Goal: Communication & Community: Answer question/provide support

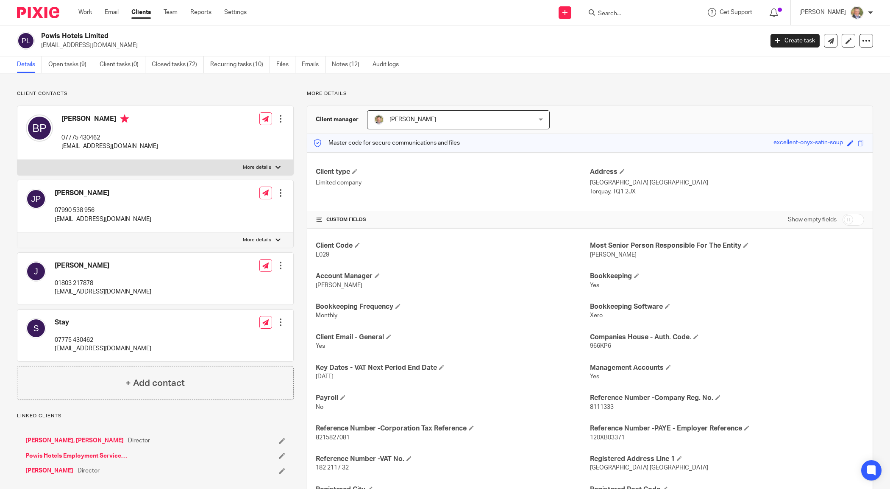
drag, startPoint x: 622, startPoint y: 8, endPoint x: 622, endPoint y: 14, distance: 5.1
click at [622, 11] on form at bounding box center [642, 12] width 90 height 11
click at [623, 12] on input "Search" at bounding box center [635, 14] width 76 height 8
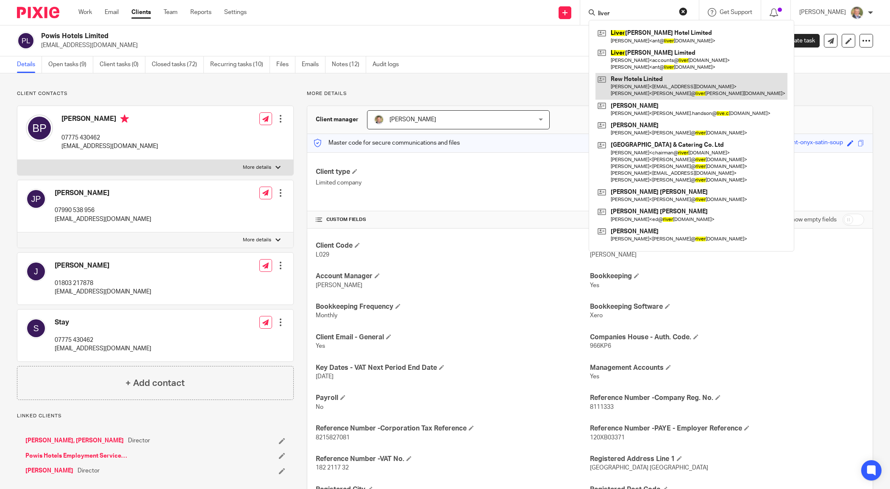
type input "liver"
click at [639, 90] on link at bounding box center [691, 86] width 192 height 26
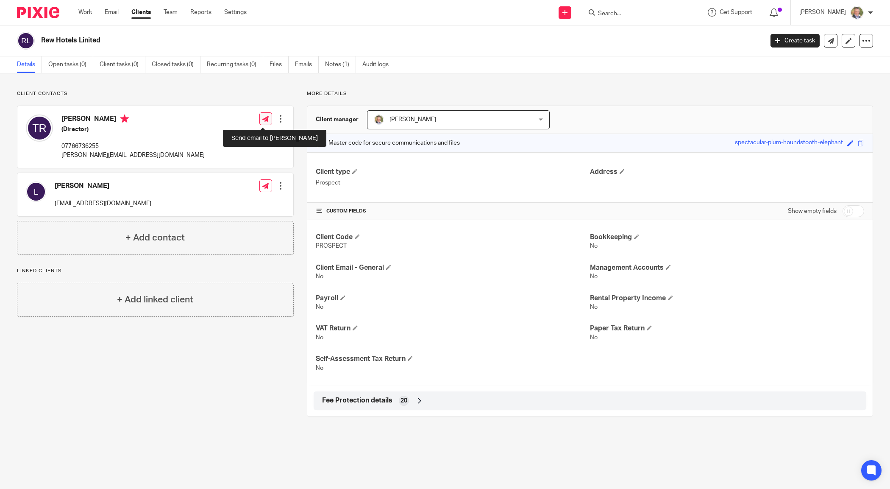
click at [262, 117] on icon at bounding box center [265, 119] width 6 height 6
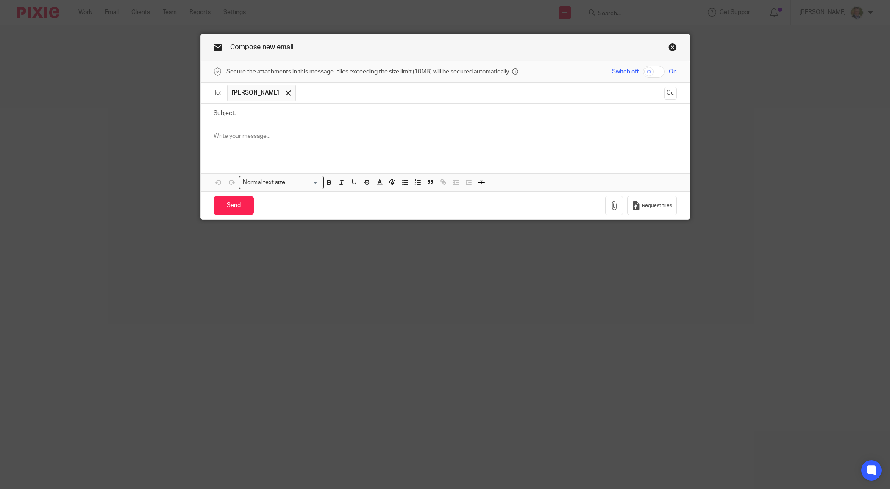
click at [259, 112] on input "Subject:" at bounding box center [458, 113] width 437 height 19
type input "Catch up call"
click at [275, 139] on div at bounding box center [445, 139] width 489 height 33
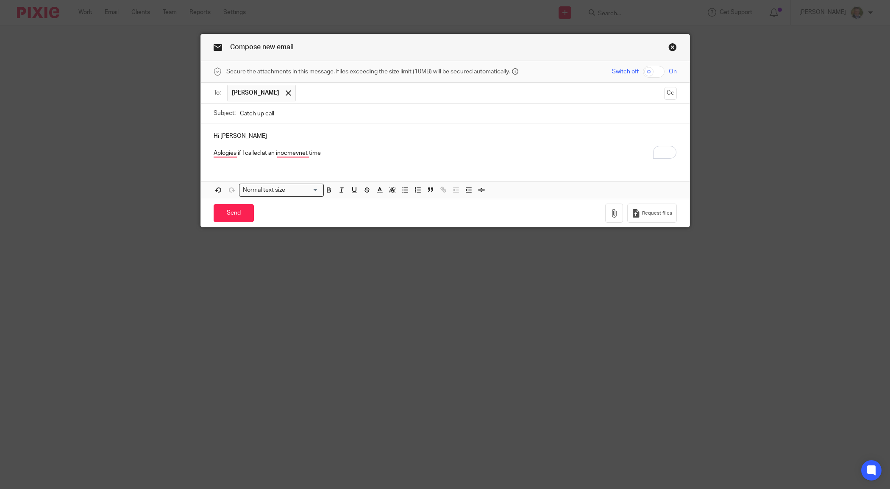
drag, startPoint x: 225, startPoint y: 154, endPoint x: 405, endPoint y: 140, distance: 180.6
click at [405, 140] on p "Hi [PERSON_NAME]" at bounding box center [445, 136] width 463 height 8
click at [292, 153] on p "Apologies if I called at an inocmevnet time" at bounding box center [445, 153] width 463 height 8
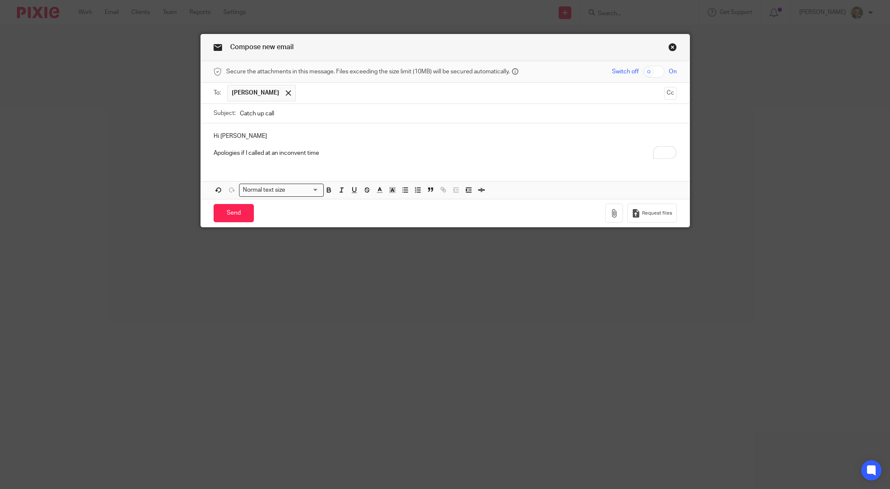
click at [300, 164] on div "Hi [PERSON_NAME] Apologies if I called at an inconvent time" at bounding box center [445, 143] width 489 height 41
click at [284, 166] on span "inconvenient" at bounding box center [298, 166] width 42 height 7
click at [338, 153] on p "Apologies if I called at an inconvenient time" at bounding box center [445, 153] width 463 height 8
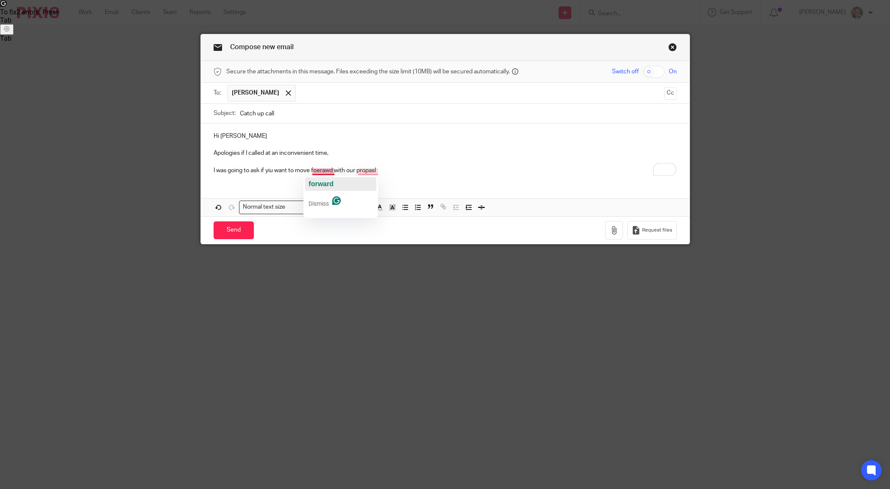
click at [326, 187] on div "forward" at bounding box center [321, 184] width 25 height 14
click at [362, 181] on span "proposal" at bounding box center [367, 183] width 29 height 7
drag, startPoint x: 266, startPoint y: 172, endPoint x: 272, endPoint y: 172, distance: 6.8
click at [266, 172] on p "I was going to ask if yiu want to move forward with our proposal, I know from o…" at bounding box center [445, 170] width 463 height 8
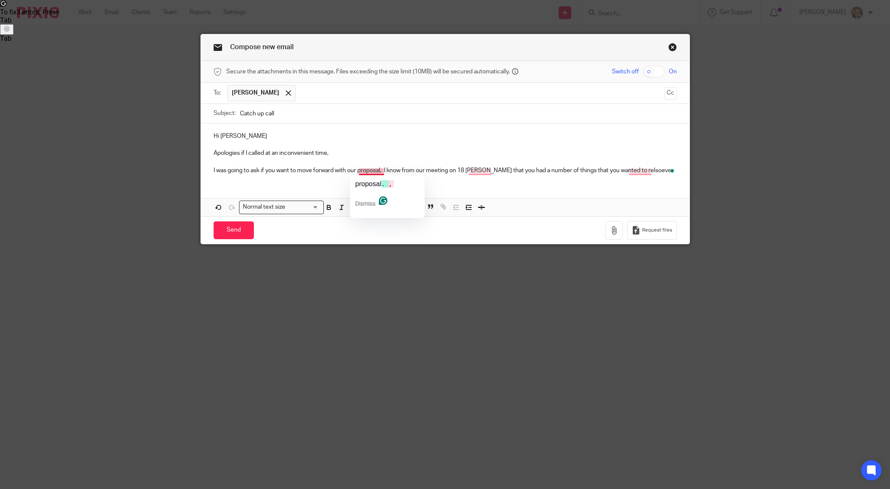
click at [370, 172] on p "I was going to ask if you want to move forward with our proposal, I know from o…" at bounding box center [445, 170] width 463 height 8
click at [383, 170] on p "I was going to ask if you want to move forward with our proposal, I know from o…" at bounding box center [445, 170] width 463 height 8
drag, startPoint x: 381, startPoint y: 170, endPoint x: 180, endPoint y: 175, distance: 201.3
click at [180, 175] on div "Compose new email Secure the attachments in this message. Files exceeding the s…" at bounding box center [445, 244] width 890 height 489
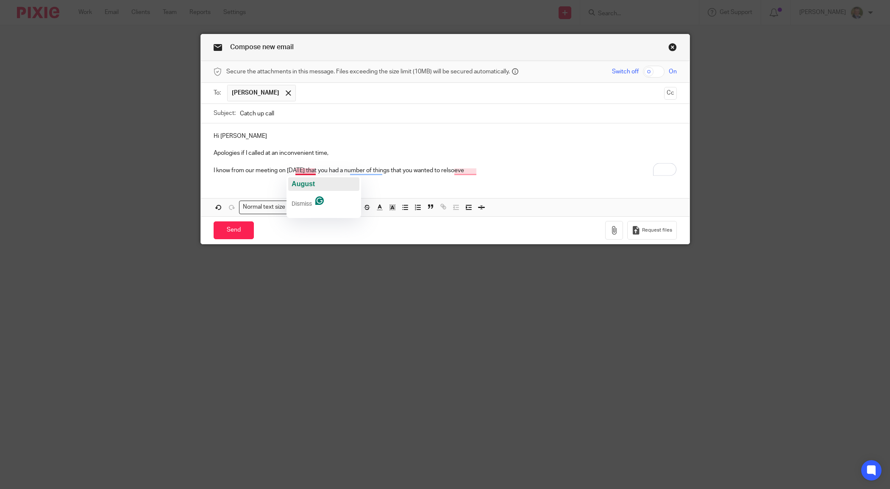
click at [307, 182] on span "August" at bounding box center [303, 183] width 23 height 7
drag, startPoint x: 309, startPoint y: 170, endPoint x: 325, endPoint y: 171, distance: 16.1
click at [309, 170] on p "I know from our meeting on 18 Augustthat you had several things that you wanted…" at bounding box center [445, 170] width 463 height 8
click at [389, 184] on div "Hi [PERSON_NAME] Apologies if I called at an inconvenient time, I know from our…" at bounding box center [445, 169] width 489 height 93
click at [460, 170] on p "I know from our meeting on [DATE] that you had several things that you wanted t…" at bounding box center [445, 170] width 463 height 8
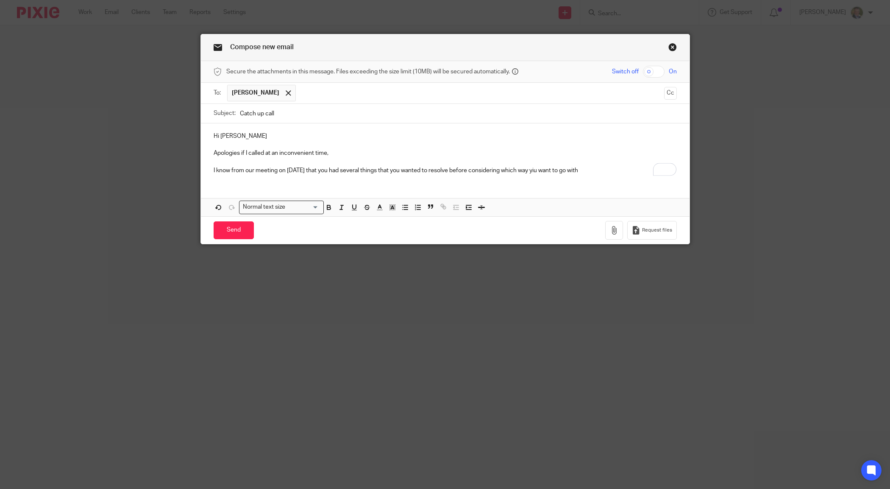
click at [540, 173] on p "I know from our meeting on [DATE] that you had several things that you wanted t…" at bounding box center [445, 170] width 463 height 8
click at [593, 172] on p "I know from our meeting on [DATE] that you had several things that you wanted t…" at bounding box center [445, 170] width 463 height 8
click at [613, 185] on span "changing accounts" at bounding box center [620, 183] width 62 height 7
click at [218, 168] on p "I recall from our meeting on [DATE] that you had several issues you wanted to r…" at bounding box center [445, 170] width 463 height 8
drag, startPoint x: 218, startPoint y: 168, endPoint x: 235, endPoint y: 196, distance: 32.7
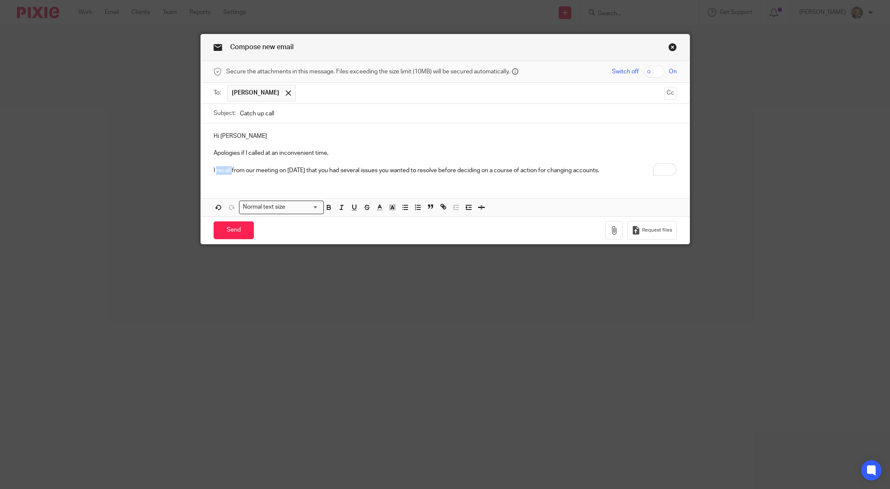
click at [217, 168] on p "I recall from our meeting on [DATE] that you had several issues you wanted to r…" at bounding box center [445, 170] width 463 height 8
click at [249, 185] on div "Hi [PERSON_NAME] Apologies if I called at an inconvenient time, I recall from o…" at bounding box center [445, 169] width 489 height 93
click at [379, 174] on p "I recall from our meeting on [DATE] that you had several issues you wanted to r…" at bounding box center [445, 170] width 463 height 8
click at [620, 173] on p "I recall from our meeting on [DATE] that you had several points you wanted to r…" at bounding box center [445, 170] width 463 height 8
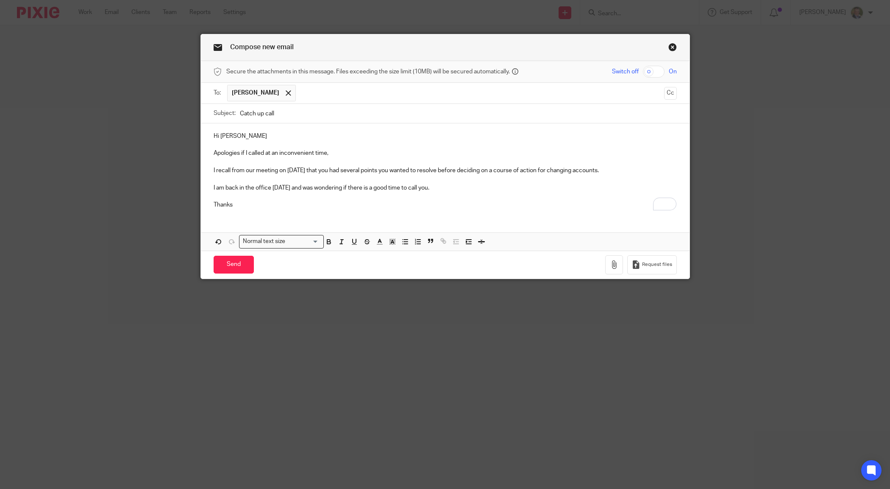
click at [323, 211] on div "Hi [PERSON_NAME] Apologies if I called at an inconvenient time, I recall from o…" at bounding box center [445, 169] width 489 height 92
click at [607, 170] on p "I recall from our meeting on [DATE] that you had several points you wanted to r…" at bounding box center [445, 170] width 463 height 8
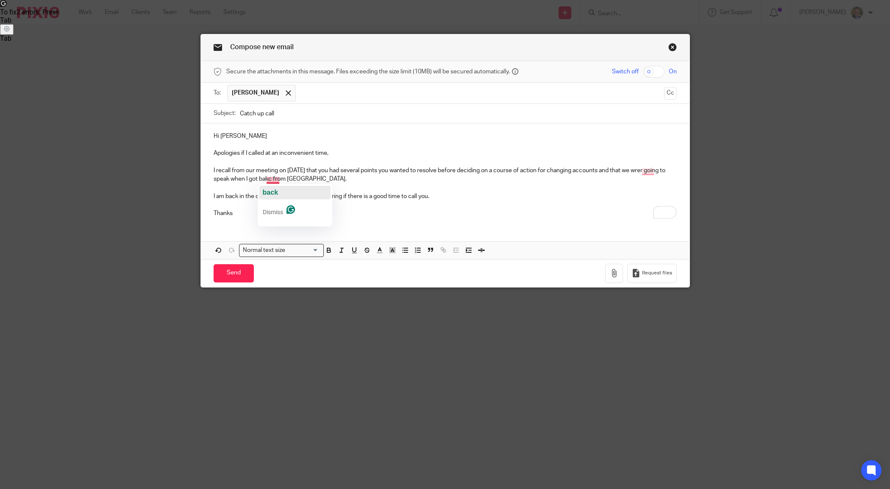
click at [275, 194] on span "back" at bounding box center [270, 192] width 15 height 7
click at [637, 182] on button "were" at bounding box center [670, 184] width 71 height 14
click at [553, 185] on p "To enrich screen reader interactions, please activate Accessibility in Grammarl…" at bounding box center [445, 188] width 463 height 8
click at [290, 179] on p "I recall from our meeting on [DATE] that you had several points you wanted to r…" at bounding box center [445, 174] width 463 height 17
click at [300, 189] on span "annual" at bounding box center [304, 192] width 20 height 7
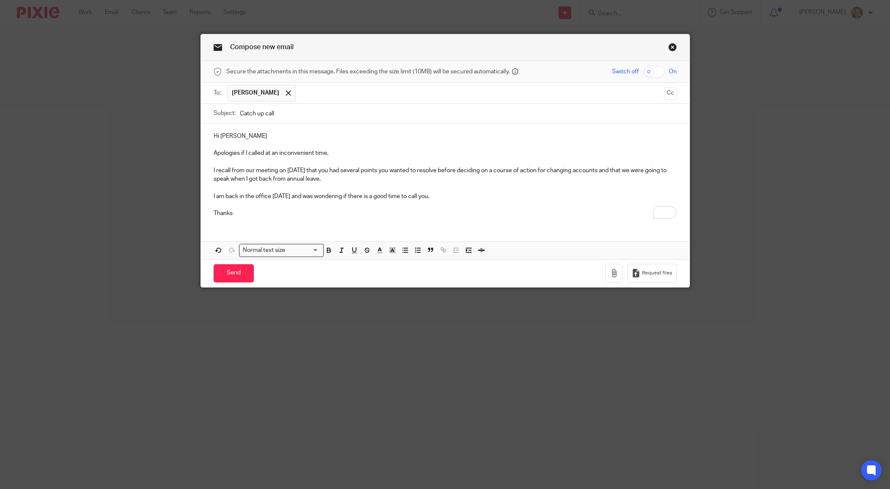
click at [231, 214] on p "Thanks" at bounding box center [445, 213] width 463 height 8
drag, startPoint x: 303, startPoint y: 195, endPoint x: 320, endPoint y: 198, distance: 17.2
click at [303, 195] on p "I am back in the office [DATE] and was wondering if there is a good time to cal…" at bounding box center [445, 196] width 463 height 8
click at [312, 209] on span "I'm" at bounding box center [309, 209] width 9 height 7
click at [338, 210] on span "training" at bounding box center [337, 209] width 25 height 7
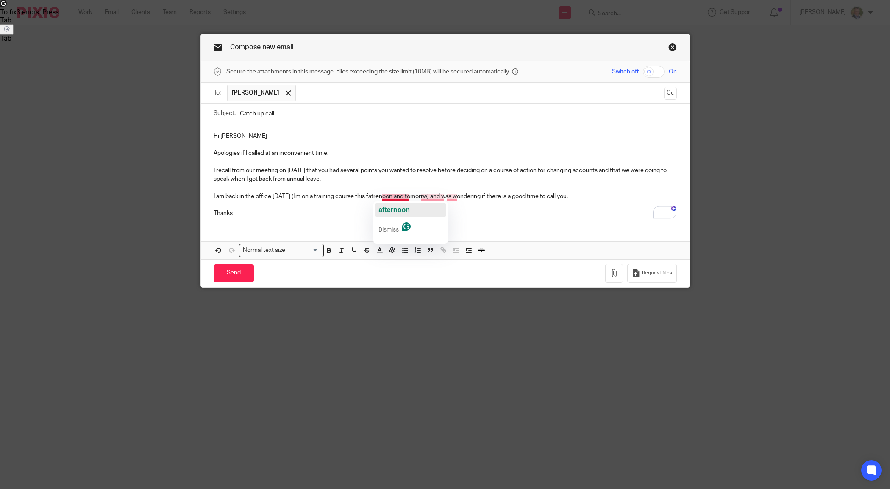
click at [391, 209] on span "afternoon" at bounding box center [393, 209] width 31 height 7
click at [429, 207] on span "[DATE]" at bounding box center [428, 209] width 22 height 7
click at [453, 210] on span "and" at bounding box center [457, 209] width 11 height 7
click at [234, 272] on input "Send" at bounding box center [234, 273] width 40 height 18
